Goal: Check status: Check status

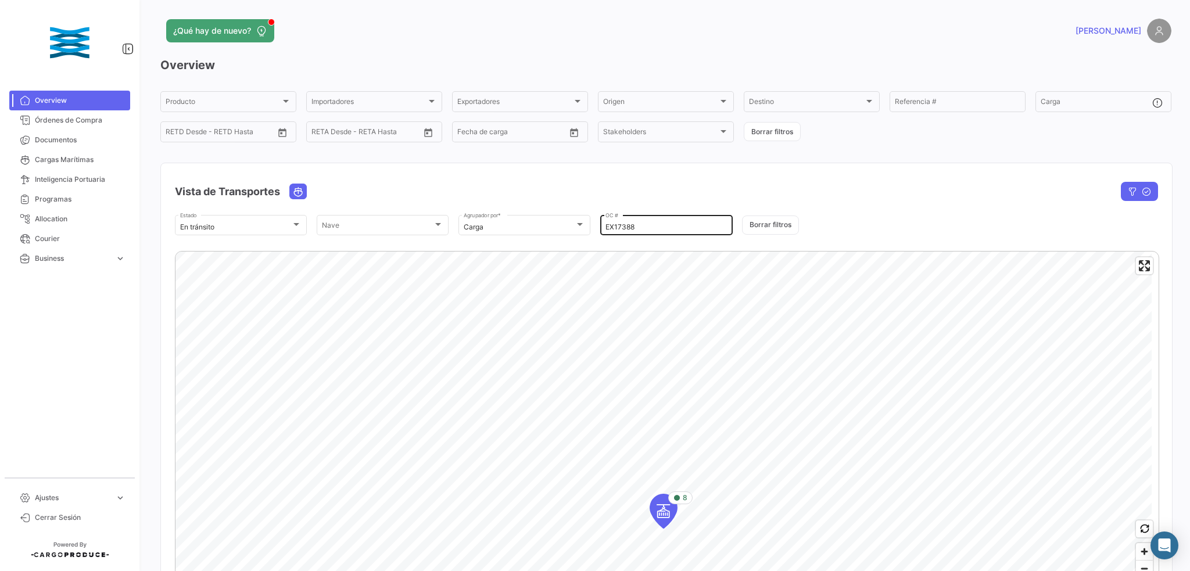
scroll to position [77, 0]
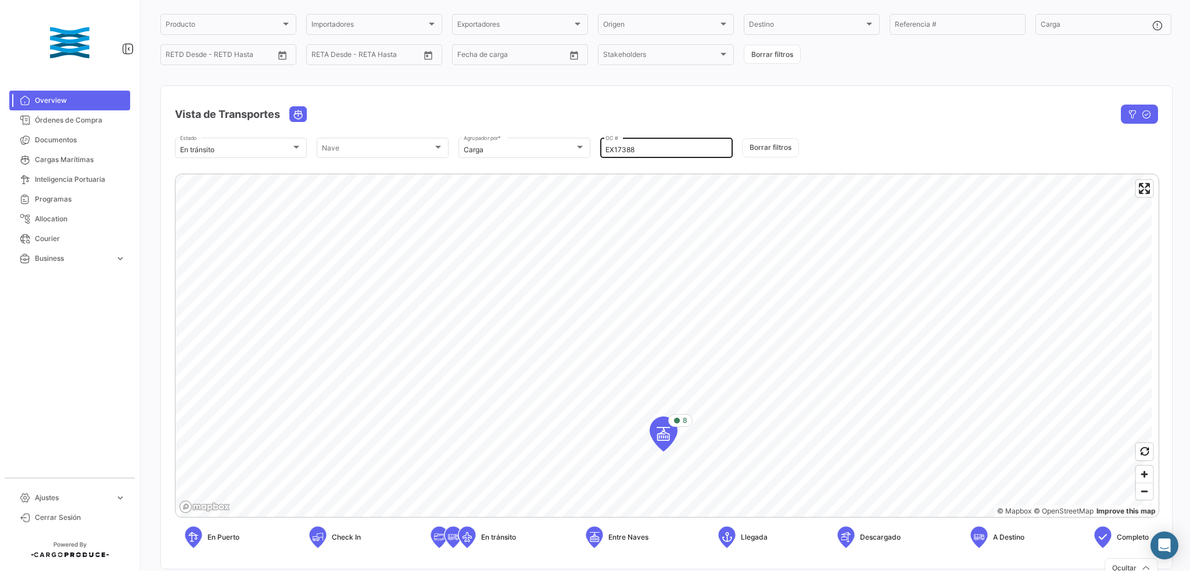
click at [631, 150] on input "EX17388" at bounding box center [665, 150] width 121 height 8
drag, startPoint x: 543, startPoint y: 149, endPoint x: 527, endPoint y: 149, distance: 15.7
click at [528, 149] on div "En [PERSON_NAME] Estado [PERSON_NAME] [PERSON_NAME] Carga Agrupador por * EX173…" at bounding box center [666, 148] width 983 height 24
paste input "136"
click at [698, 338] on div "7" at bounding box center [690, 333] width 45 height 13
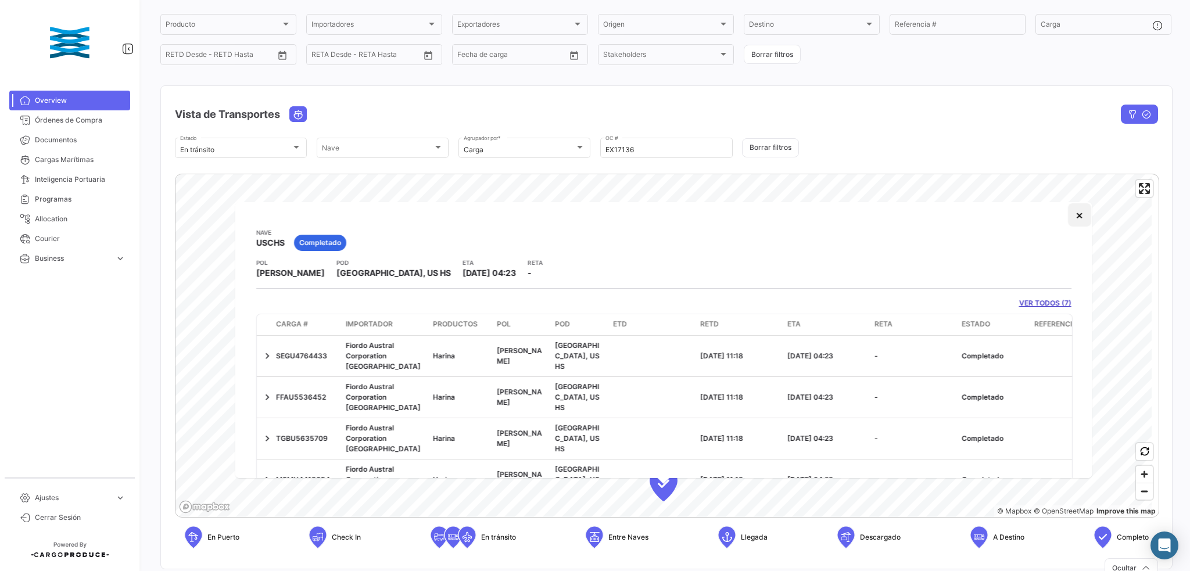
click at [1067, 217] on button "×" at bounding box center [1078, 214] width 23 height 23
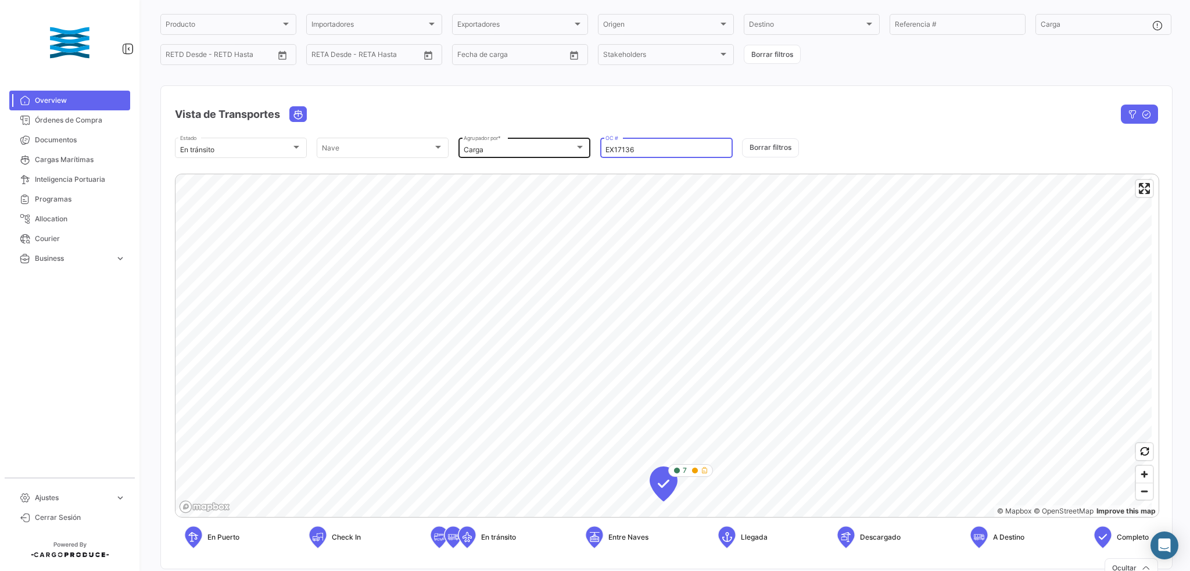
drag, startPoint x: 639, startPoint y: 152, endPoint x: 555, endPoint y: 151, distance: 83.7
click at [542, 146] on div "En [PERSON_NAME] Estado [PERSON_NAME] [PERSON_NAME] Carga Agrupador por * EX171…" at bounding box center [666, 148] width 983 height 24
paste input "7"
click at [683, 334] on span "7" at bounding box center [685, 333] width 4 height 10
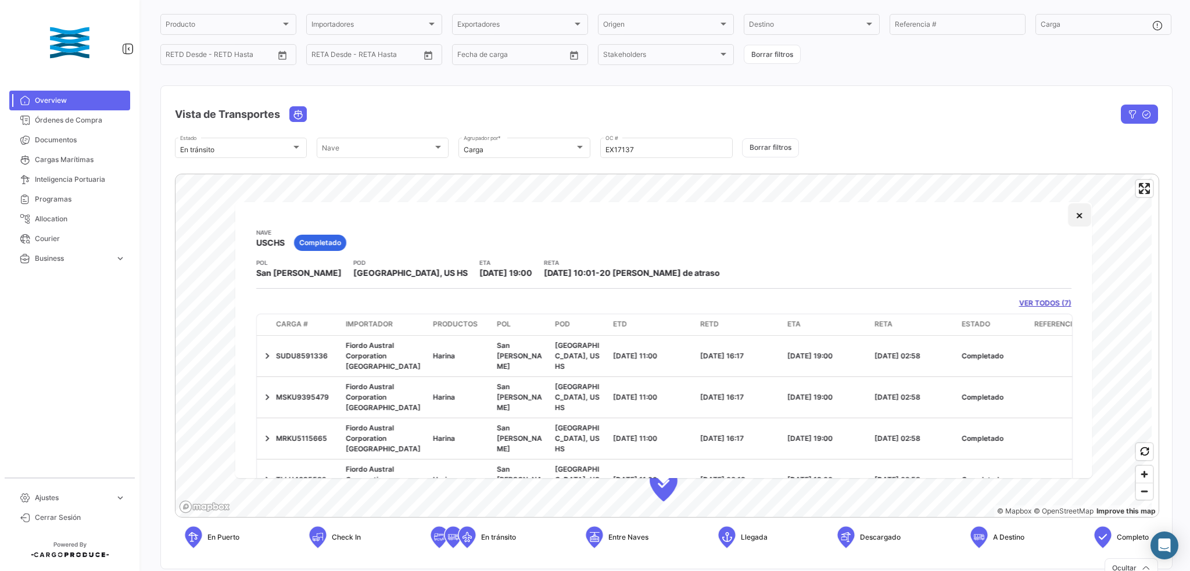
click at [1067, 214] on button "×" at bounding box center [1078, 214] width 23 height 23
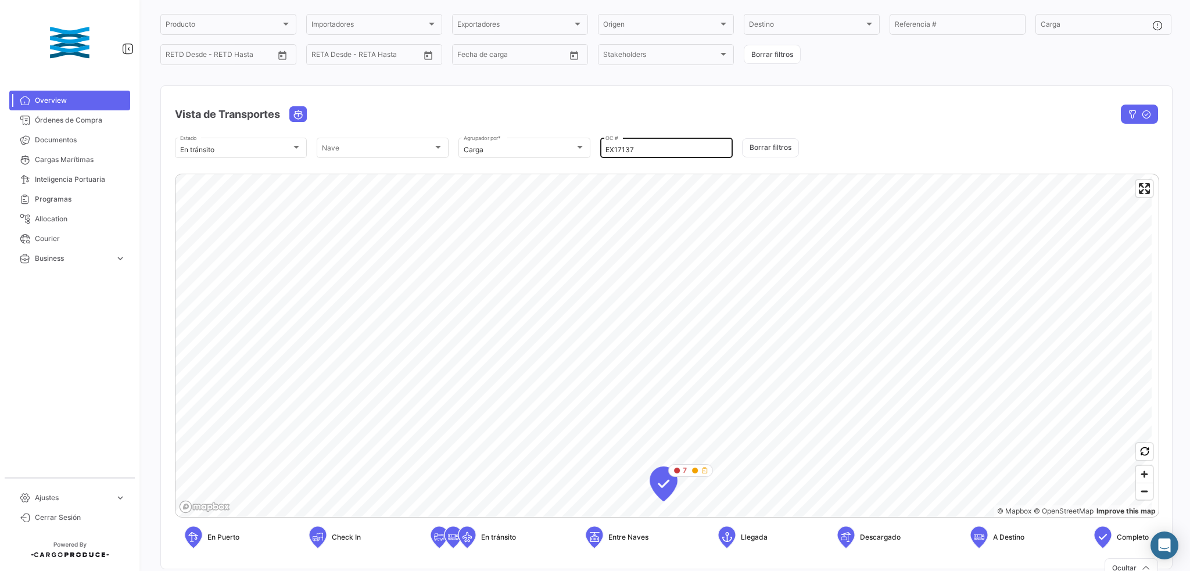
drag, startPoint x: 638, startPoint y: 160, endPoint x: 642, endPoint y: 153, distance: 8.3
click at [638, 160] on mat-form-field "EX17137 OC #" at bounding box center [666, 148] width 132 height 24
click at [642, 152] on input "EX17137" at bounding box center [665, 150] width 121 height 8
drag, startPoint x: 644, startPoint y: 151, endPoint x: 542, endPoint y: 150, distance: 102.3
click at [542, 150] on div "En [PERSON_NAME] Estado [PERSON_NAME] [PERSON_NAME] Carga Agrupador por * EX171…" at bounding box center [666, 148] width 983 height 24
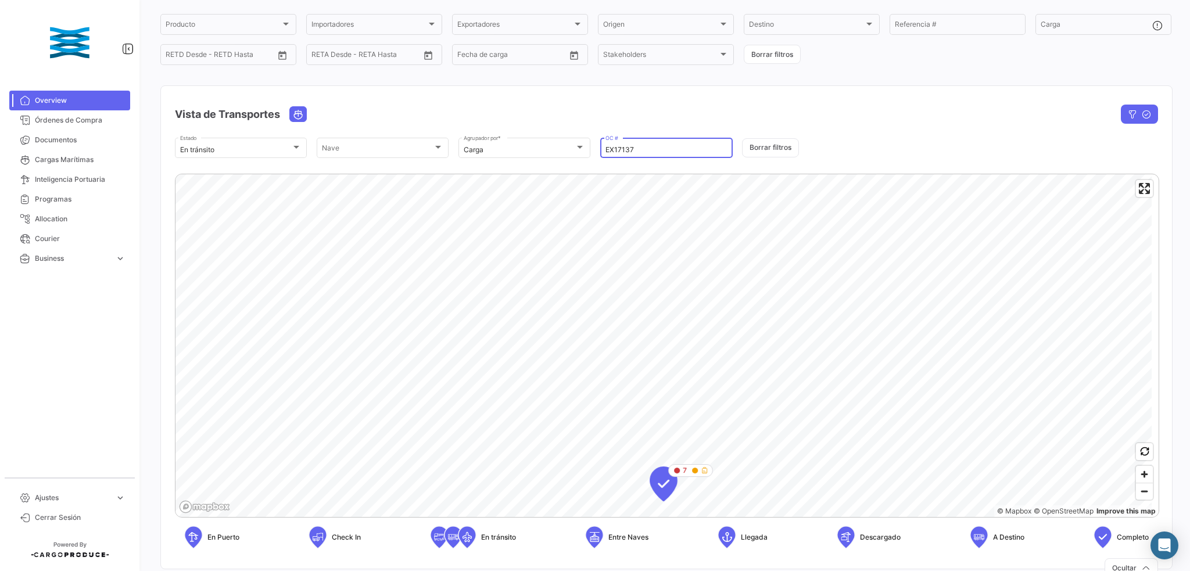
paste input "41"
click at [700, 338] on div "5" at bounding box center [690, 333] width 45 height 13
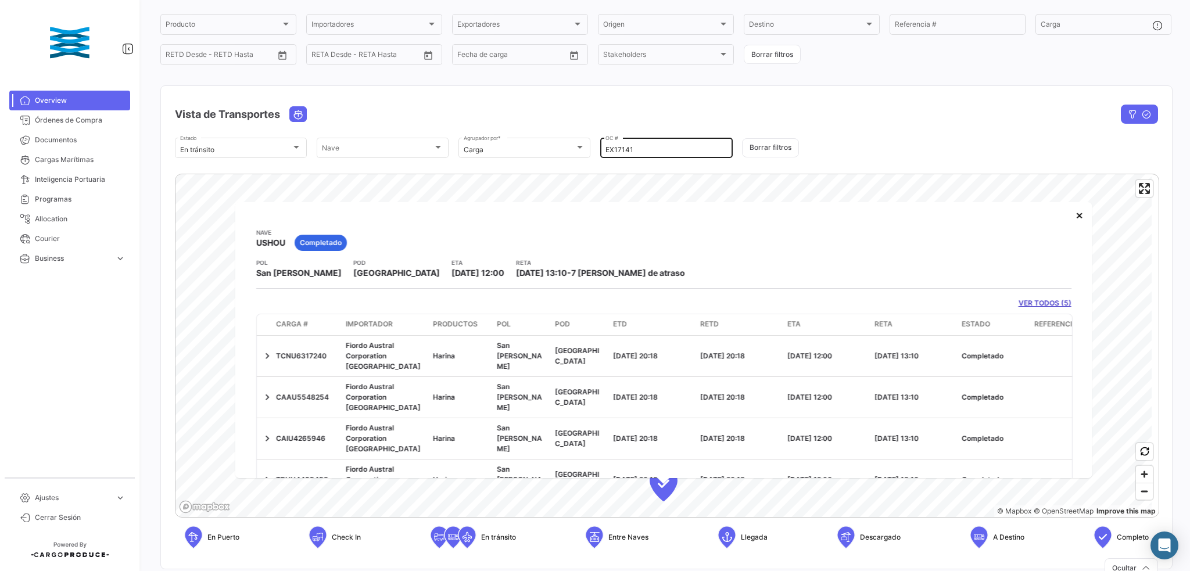
drag, startPoint x: 633, startPoint y: 153, endPoint x: 639, endPoint y: 152, distance: 5.9
click at [633, 153] on input "EX17141" at bounding box center [665, 150] width 121 height 8
drag, startPoint x: 640, startPoint y: 152, endPoint x: 534, endPoint y: 153, distance: 105.7
click at [534, 152] on div "En [PERSON_NAME] Estado [PERSON_NAME] [PERSON_NAME] Carga Agrupador por * EX171…" at bounding box center [666, 148] width 983 height 24
paste input "38"
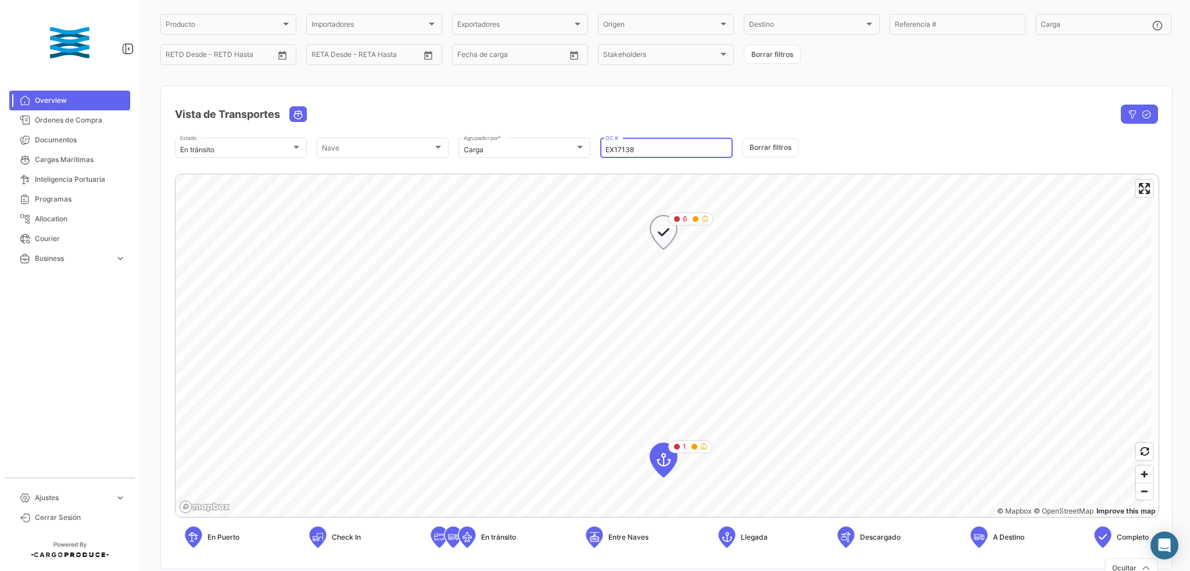
click at [693, 222] on icon "Map marker" at bounding box center [695, 219] width 7 height 7
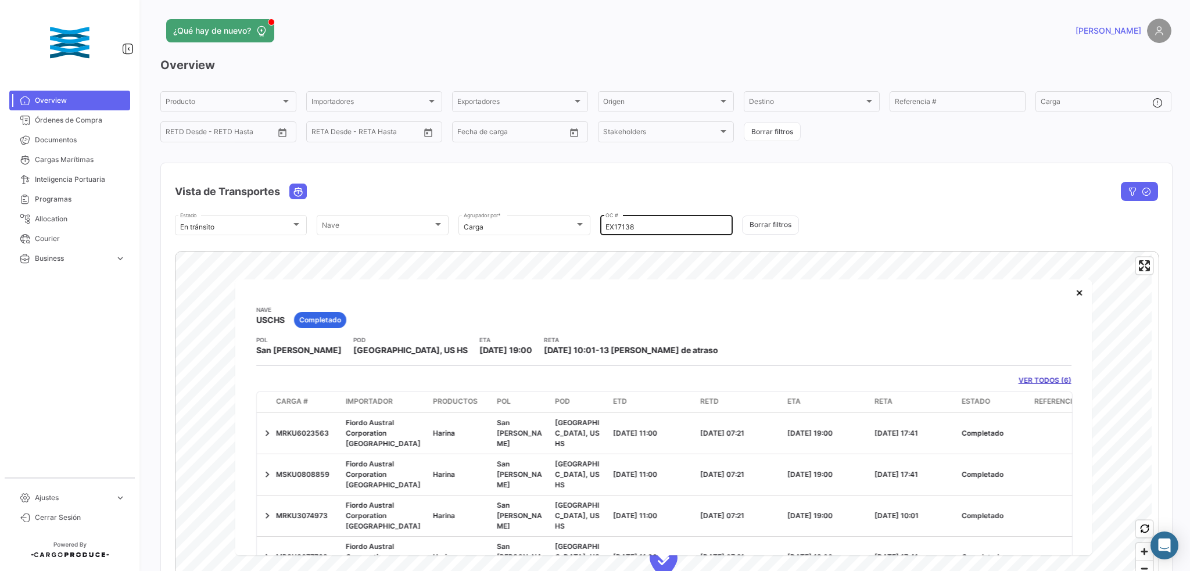
click at [652, 231] on input "EX17138" at bounding box center [665, 227] width 121 height 8
click at [640, 226] on input "EX17138" at bounding box center [665, 227] width 121 height 8
drag, startPoint x: 644, startPoint y: 227, endPoint x: 542, endPoint y: 231, distance: 102.3
click at [540, 230] on div "En [PERSON_NAME] Estado [PERSON_NAME] [PERSON_NAME] Carga Agrupador por * EX171…" at bounding box center [666, 225] width 983 height 24
paste input "9"
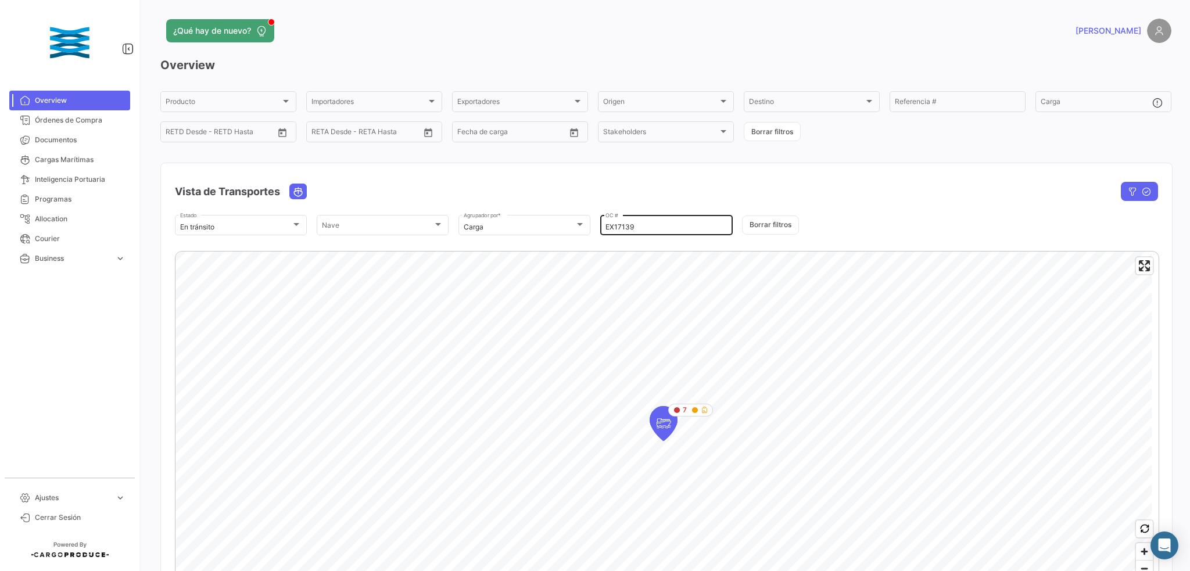
click at [631, 233] on div "EX17139 OC #" at bounding box center [665, 224] width 121 height 23
click at [638, 228] on input "EX17139" at bounding box center [665, 227] width 121 height 8
drag, startPoint x: 644, startPoint y: 227, endPoint x: 528, endPoint y: 225, distance: 116.2
click at [530, 225] on div "En [PERSON_NAME] Estado [PERSON_NAME] [PERSON_NAME] Carga Agrupador por * EX171…" at bounding box center [666, 225] width 983 height 24
paste input "307"
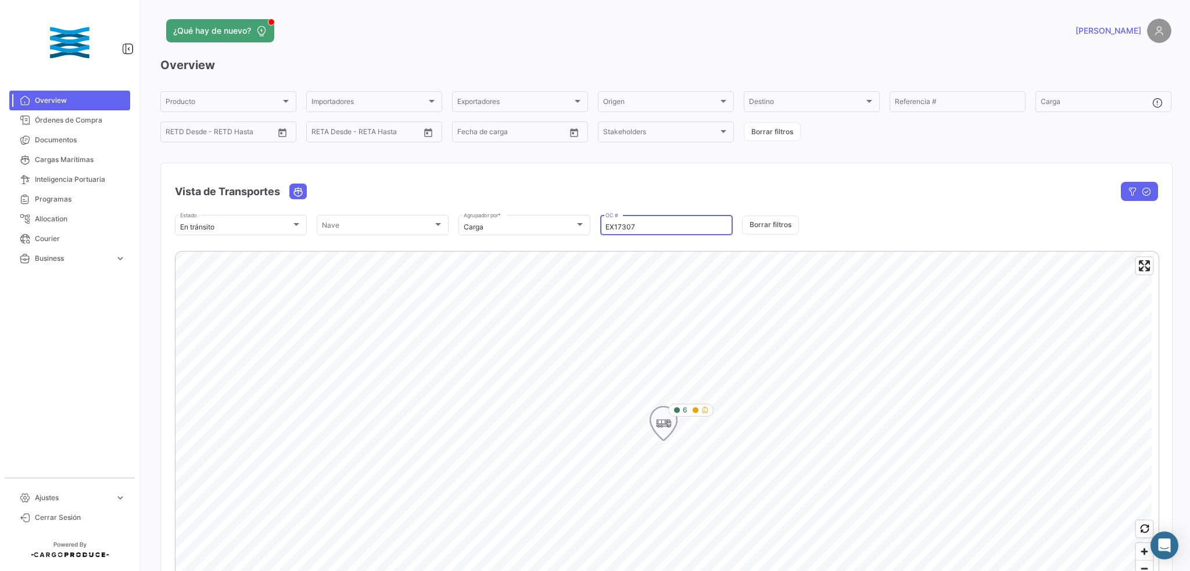
click at [690, 412] on div "6" at bounding box center [690, 410] width 45 height 13
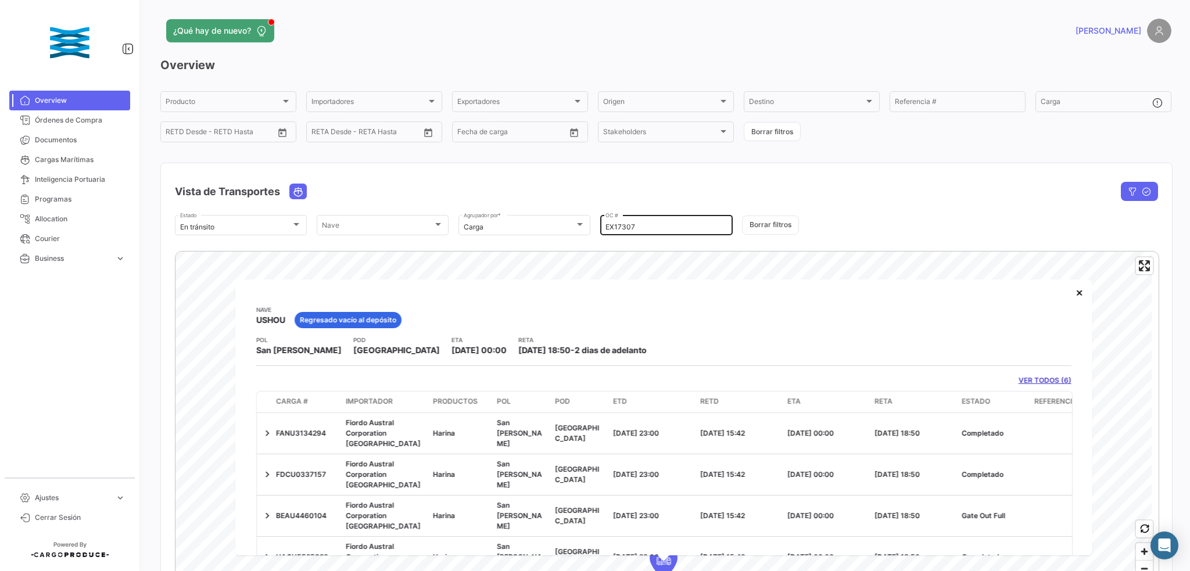
click at [640, 228] on input "EX17307" at bounding box center [665, 227] width 121 height 8
drag, startPoint x: 584, startPoint y: 230, endPoint x: 519, endPoint y: 229, distance: 65.7
click at [521, 229] on div "En [PERSON_NAME] Estado [PERSON_NAME] [PERSON_NAME] Carga Agrupador por * EX173…" at bounding box center [666, 225] width 983 height 24
paste input "6865"
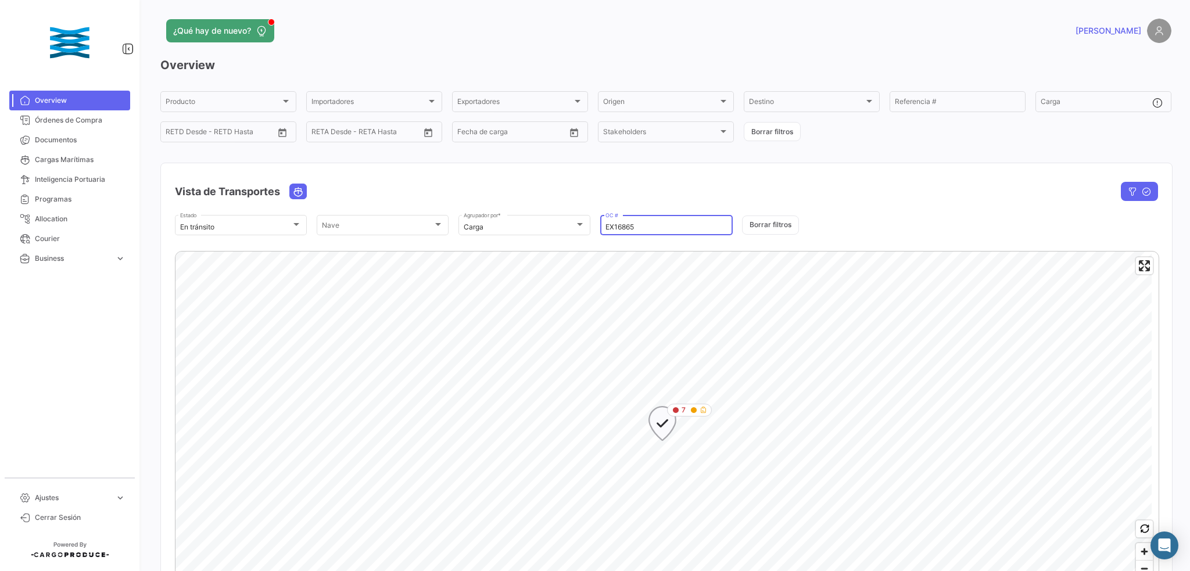
click at [683, 409] on span "7" at bounding box center [683, 410] width 4 height 10
type input "EX16865"
